Goal: Transaction & Acquisition: Purchase product/service

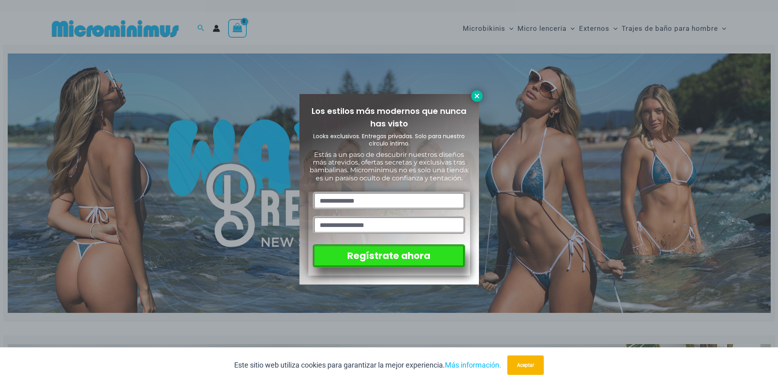
click at [476, 94] on icon at bounding box center [476, 95] width 7 height 7
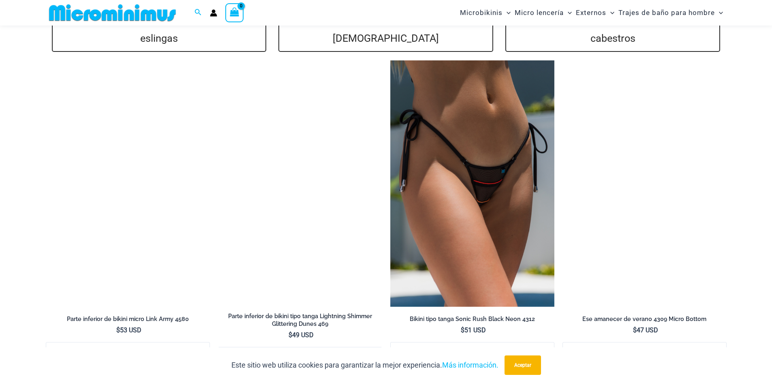
scroll to position [2100, 0]
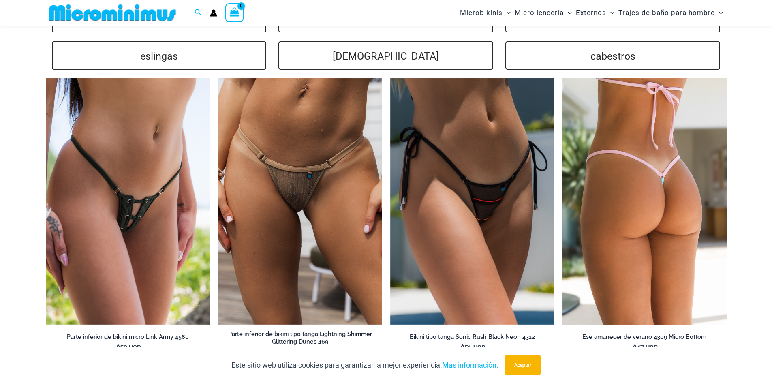
click at [626, 230] on img at bounding box center [644, 201] width 164 height 246
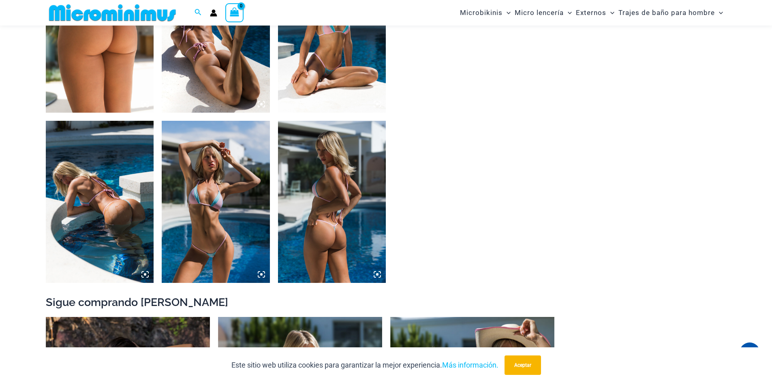
scroll to position [642, 0]
click at [147, 277] on icon at bounding box center [148, 276] width 2 height 2
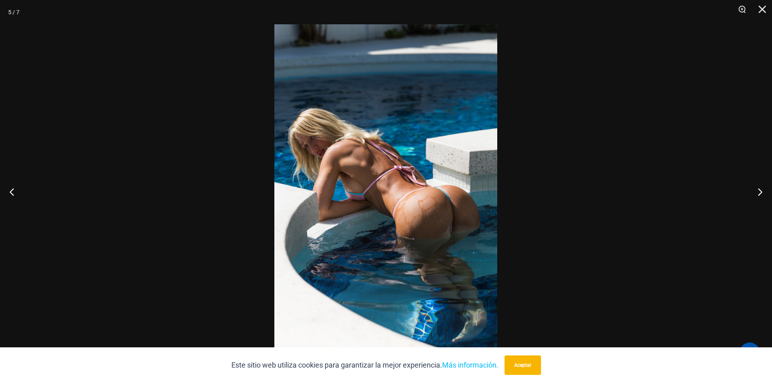
click at [368, 234] on img at bounding box center [385, 191] width 223 height 334
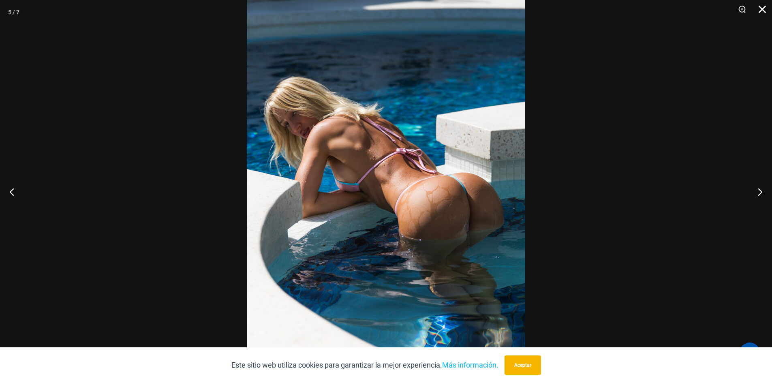
click at [763, 5] on button "Cerca" at bounding box center [759, 12] width 20 height 24
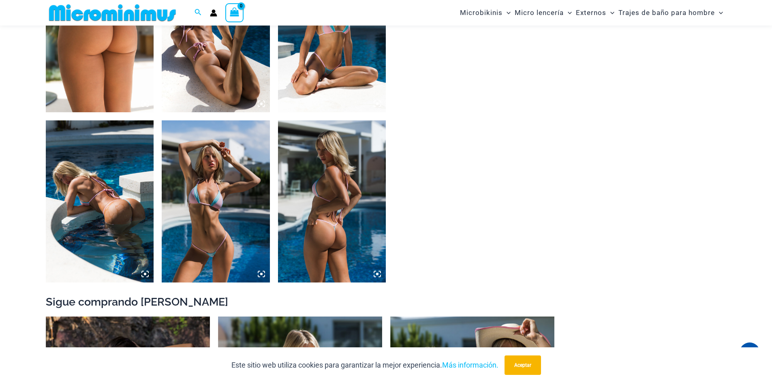
click at [378, 269] on img at bounding box center [332, 201] width 108 height 162
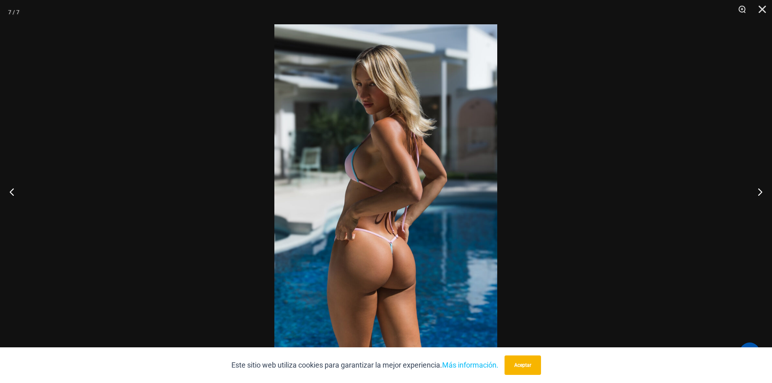
click at [407, 244] on img at bounding box center [385, 191] width 223 height 334
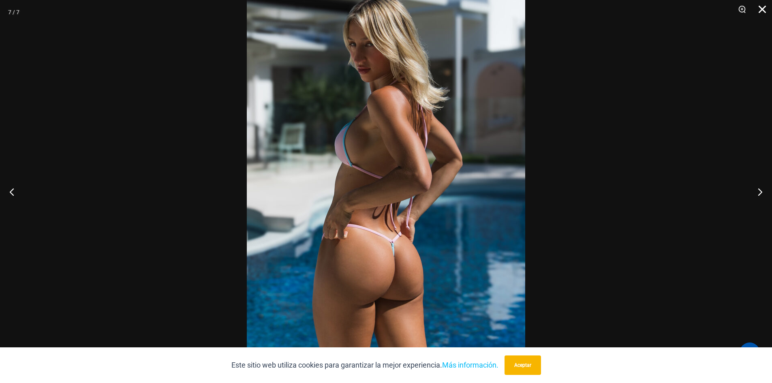
click at [765, 9] on button "Cerca" at bounding box center [759, 12] width 20 height 24
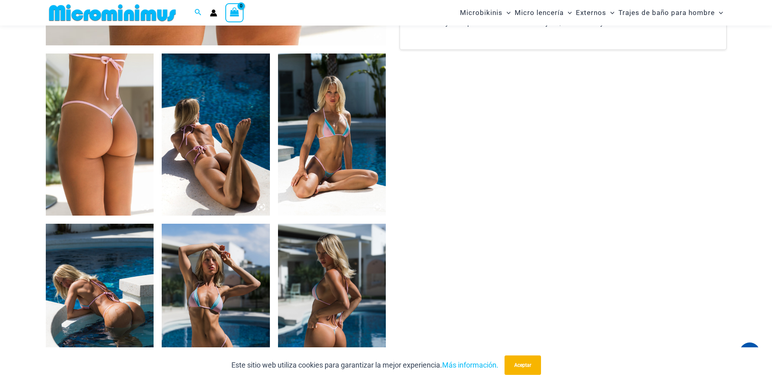
scroll to position [520, 0]
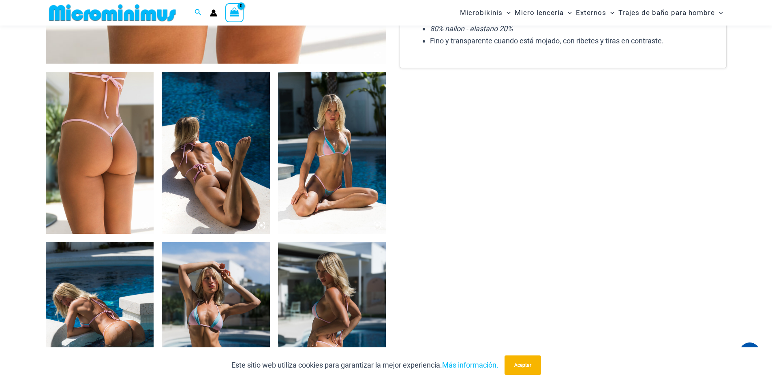
click at [263, 224] on icon at bounding box center [261, 225] width 7 height 7
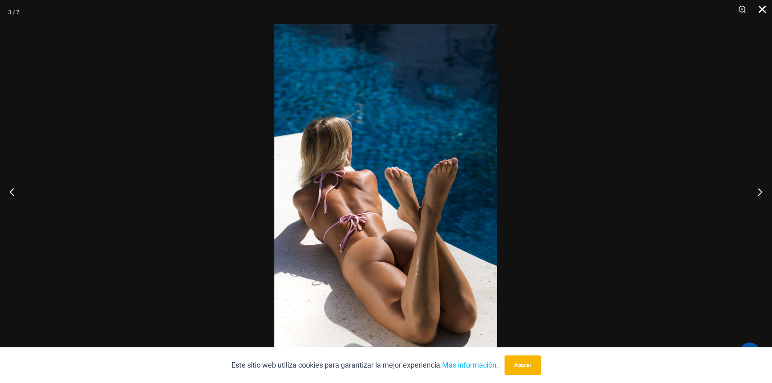
click at [766, 11] on button "Cerca" at bounding box center [759, 12] width 20 height 24
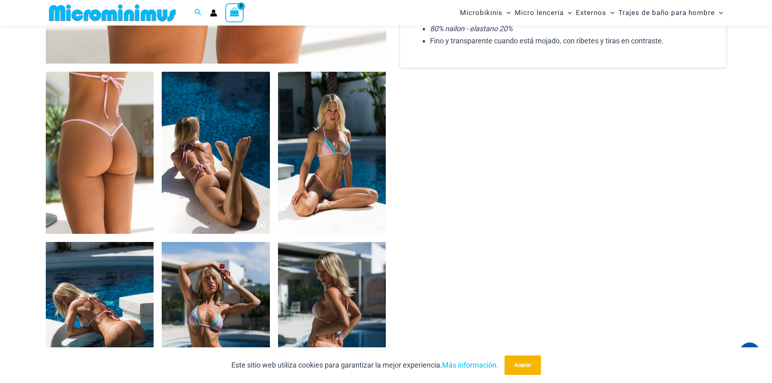
click at [148, 226] on icon at bounding box center [144, 225] width 7 height 7
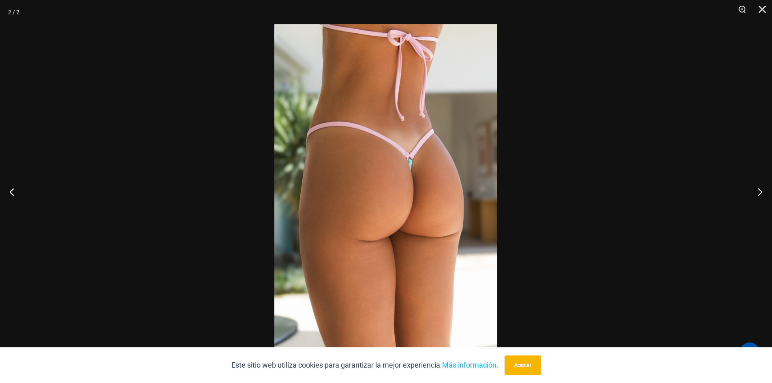
click at [440, 218] on img at bounding box center [385, 191] width 223 height 334
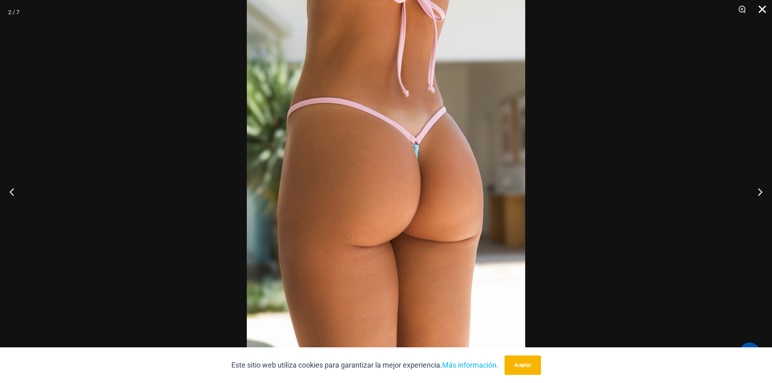
click at [759, 10] on button "Cerca" at bounding box center [759, 12] width 20 height 24
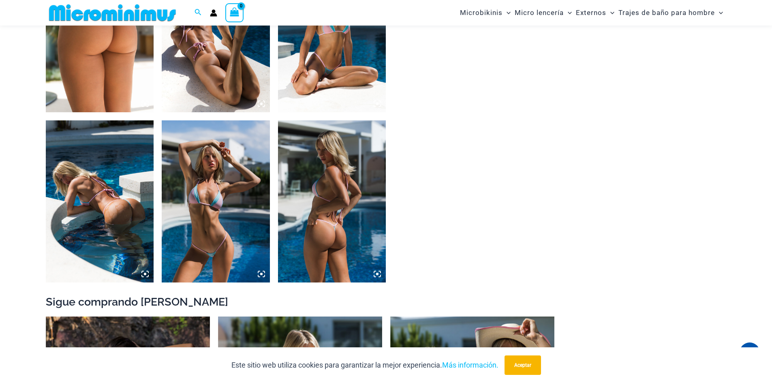
scroll to position [399, 0]
